Goal: Task Accomplishment & Management: Manage account settings

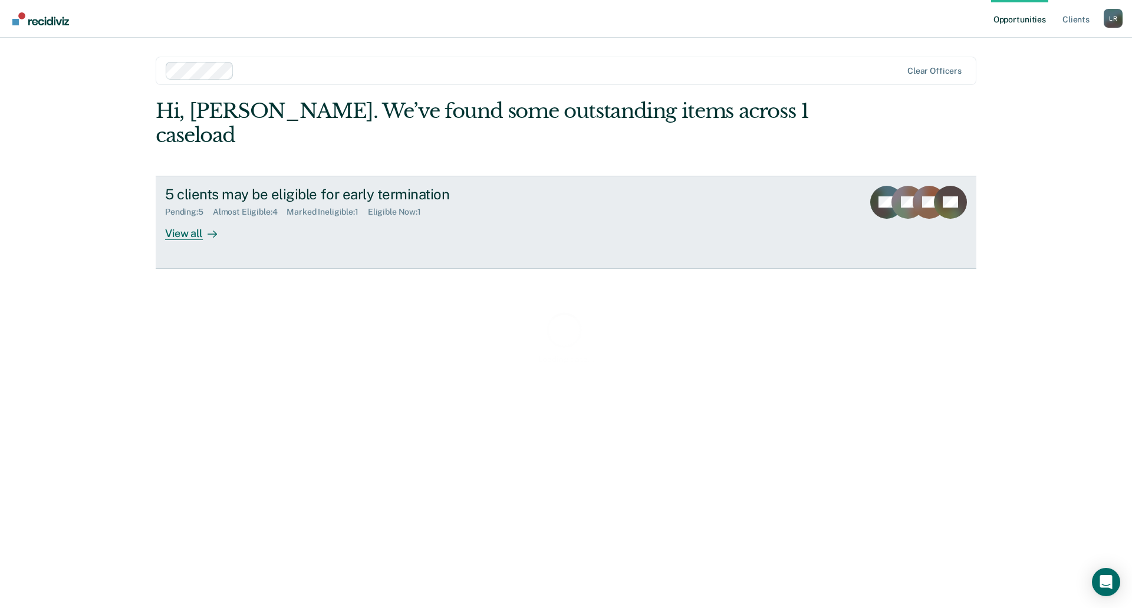
click at [289, 208] on div "5 clients may be eligible for early termination Pending : 5 Almost Eligible : 4…" at bounding box center [386, 213] width 442 height 54
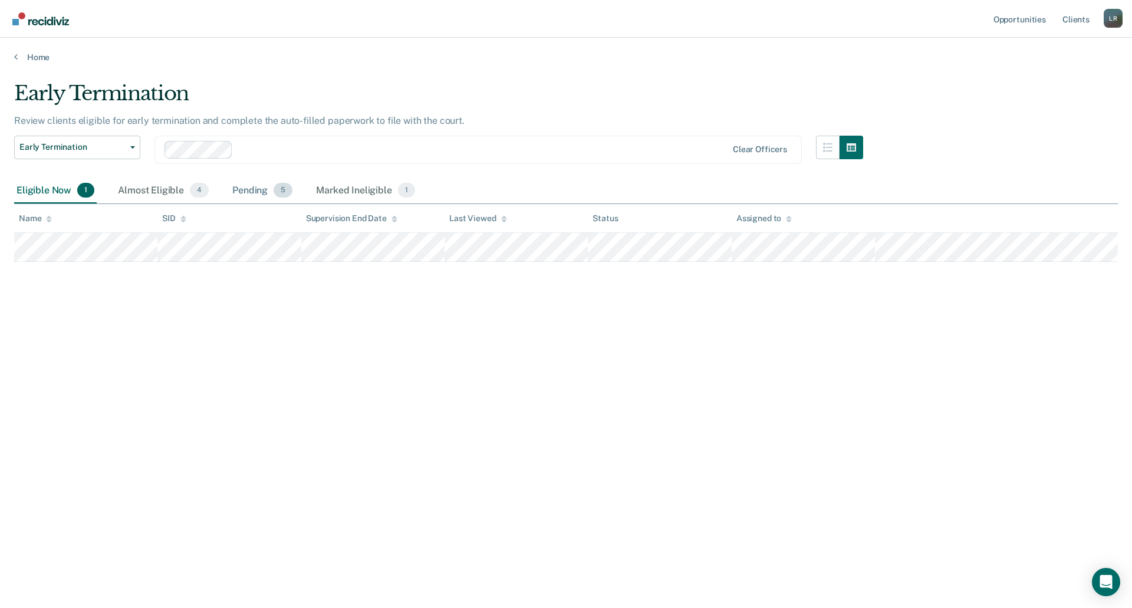
click at [236, 191] on div "Pending 5" at bounding box center [262, 191] width 65 height 26
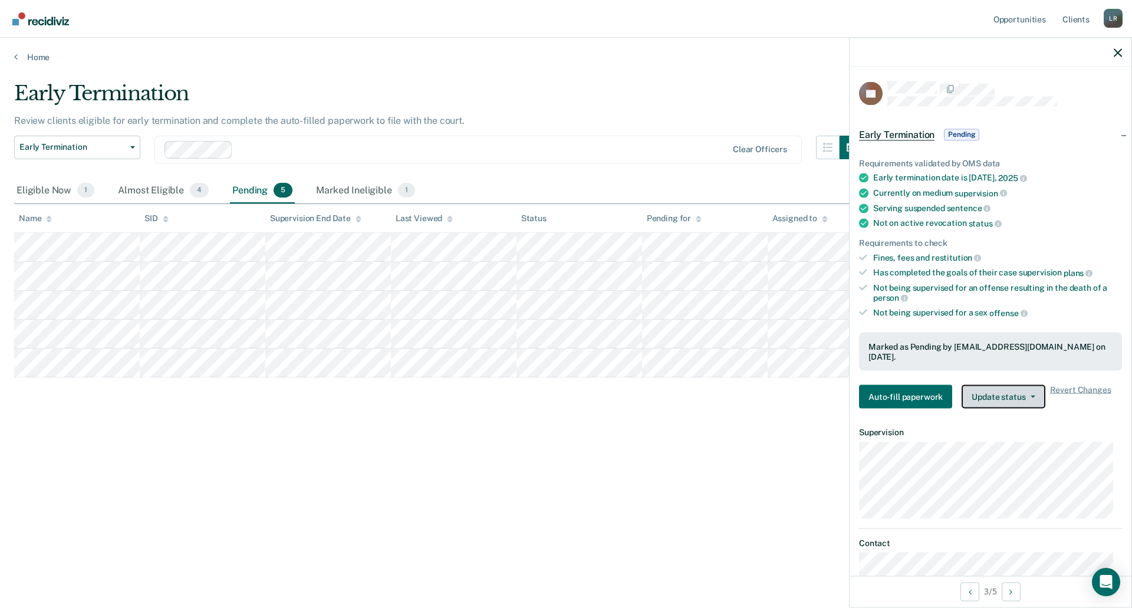
click at [1040, 385] on button "Update status" at bounding box center [1003, 397] width 83 height 24
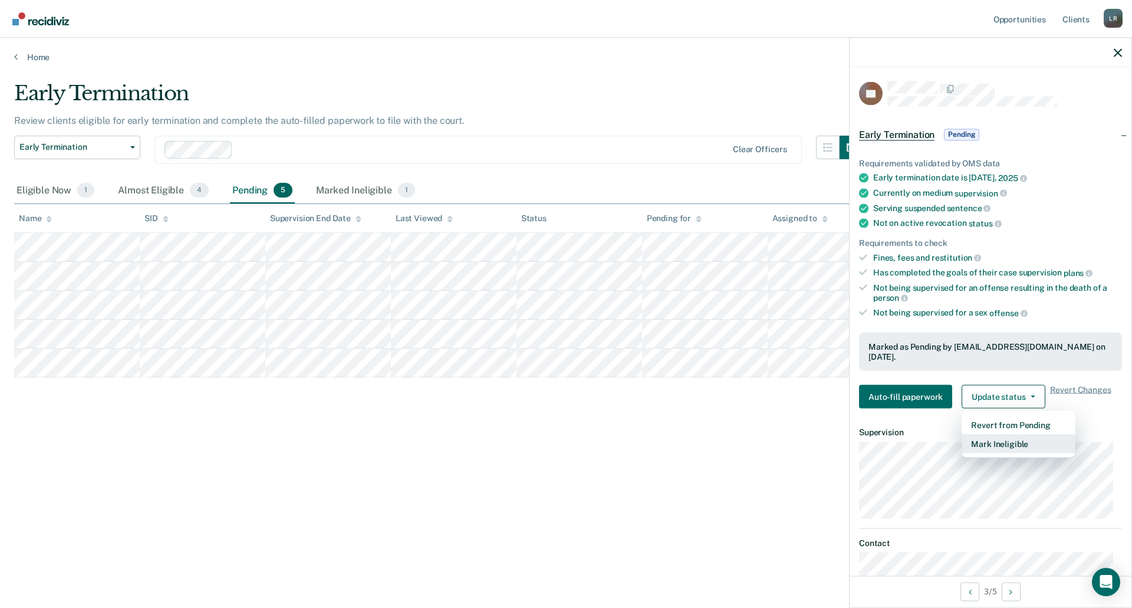
click at [1020, 435] on button "Mark Ineligible" at bounding box center [1019, 444] width 114 height 19
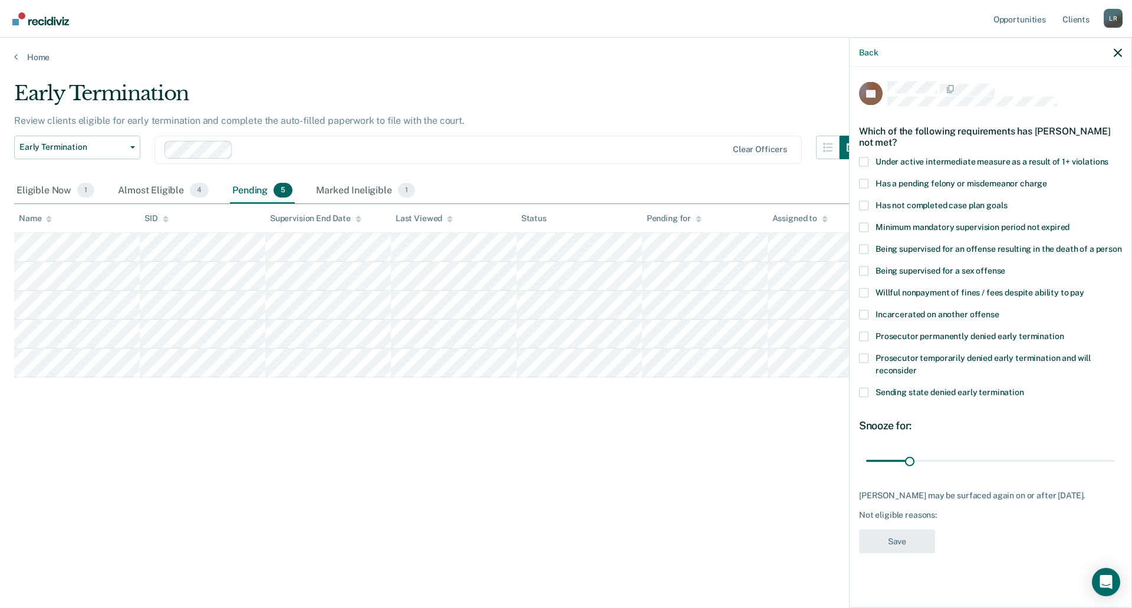
click at [865, 353] on span at bounding box center [863, 357] width 9 height 9
click at [917, 366] on input "Prosecutor temporarily denied early termination and will reconsider" at bounding box center [917, 366] width 0 height 0
click at [923, 530] on button "Save" at bounding box center [897, 541] width 76 height 24
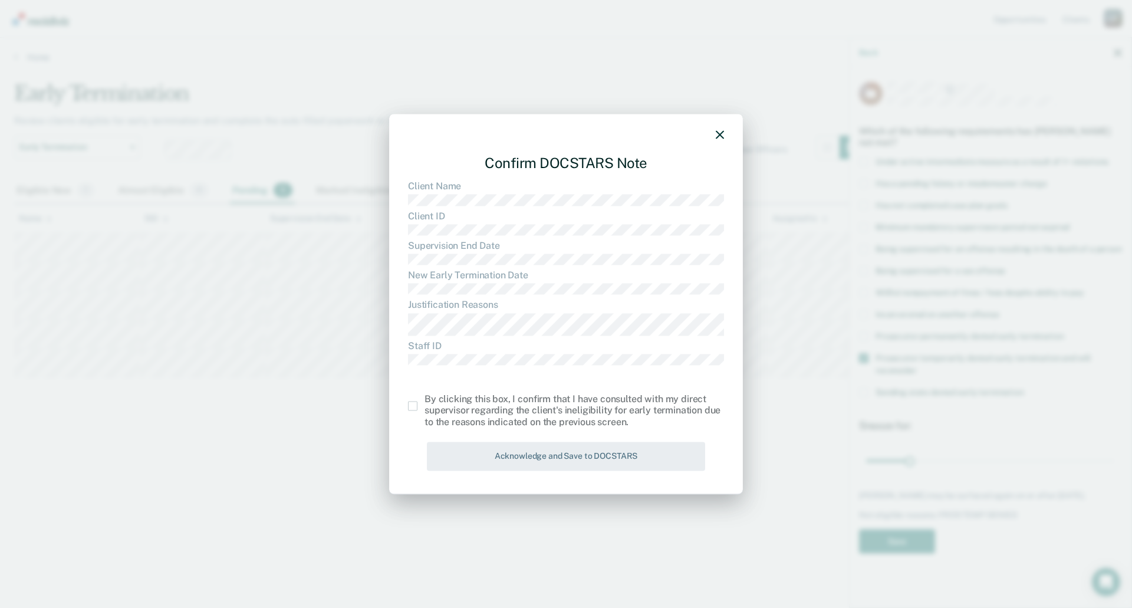
click at [417, 407] on span at bounding box center [412, 405] width 9 height 9
click at [425, 401] on input "checkbox" at bounding box center [425, 401] width 0 height 0
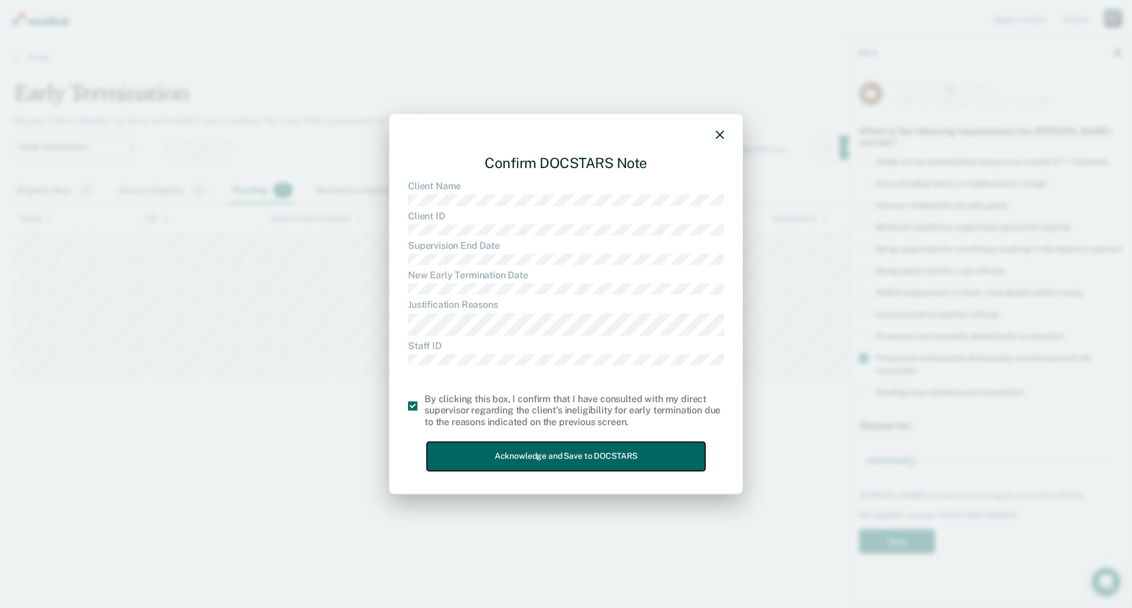
click at [489, 448] on button "Acknowledge and Save to DOCSTARS" at bounding box center [566, 456] width 278 height 29
